Goal: Communication & Community: Answer question/provide support

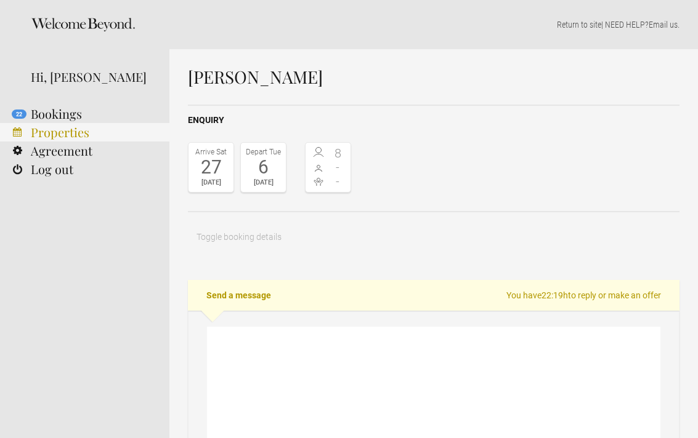
click at [77, 139] on link "Properties" at bounding box center [84, 132] width 169 height 18
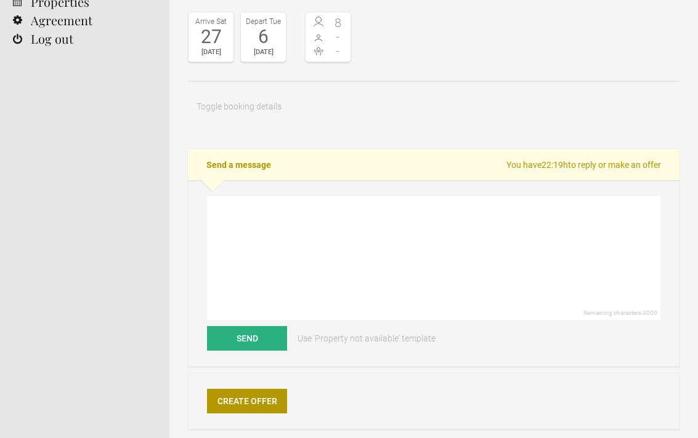
scroll to position [133, 0]
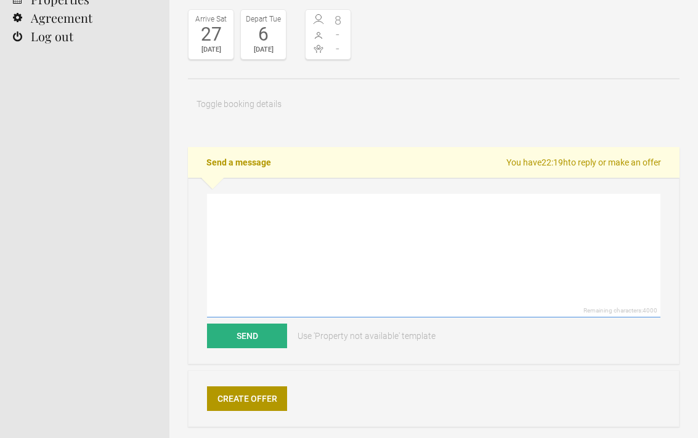
click at [286, 284] on textarea at bounding box center [433, 256] width 453 height 124
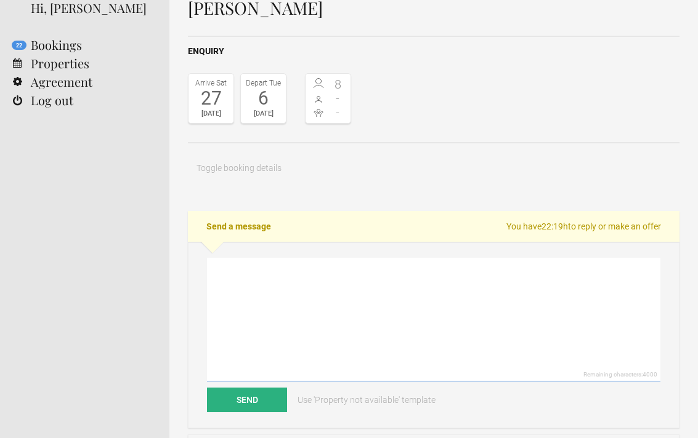
scroll to position [63, 0]
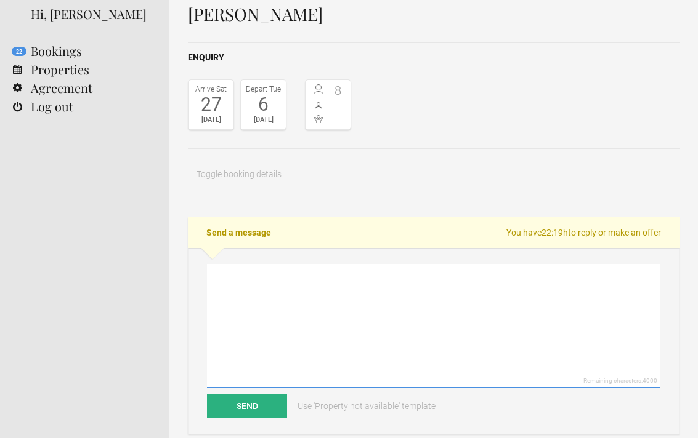
click at [285, 304] on textarea at bounding box center [433, 326] width 453 height 124
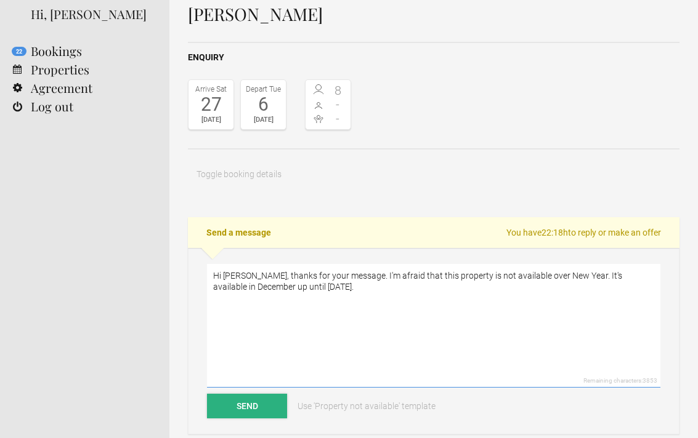
type textarea "Hi [PERSON_NAME], thanks for your message. I'm afraid that this property is not…"
click at [248, 409] on button "Send" at bounding box center [247, 406] width 80 height 25
